Goal: Task Accomplishment & Management: Use online tool/utility

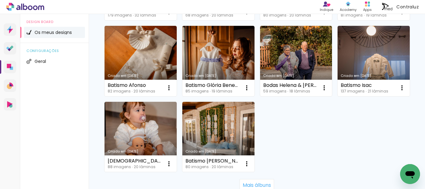
scroll to position [442, 0]
